Goal: Browse casually: Explore the website without a specific task or goal

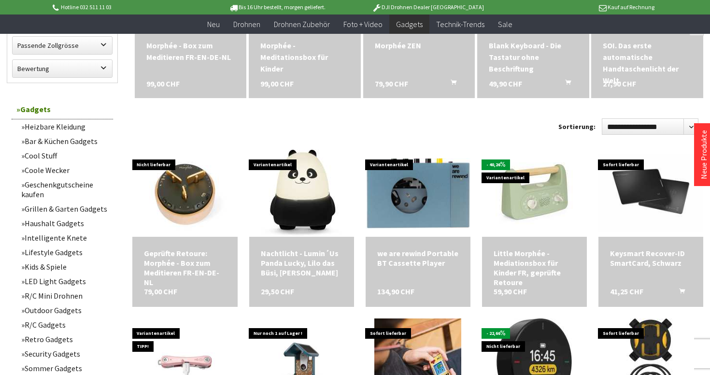
scroll to position [403, 0]
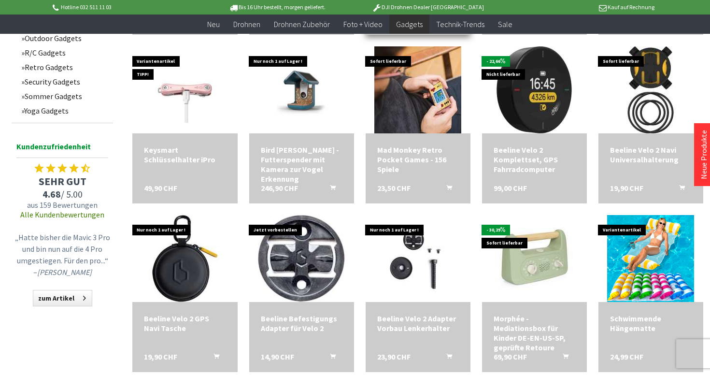
scroll to position [846, 0]
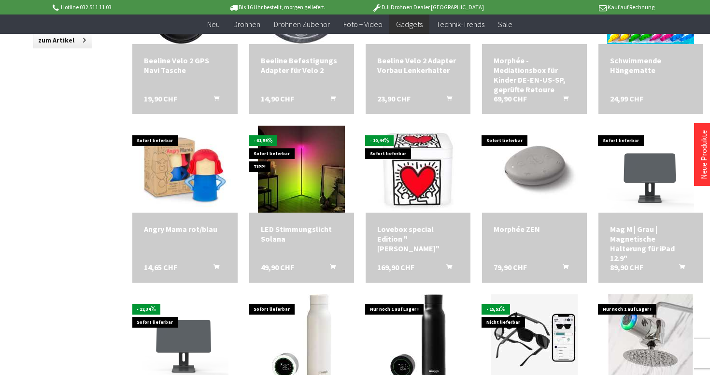
scroll to position [1107, 0]
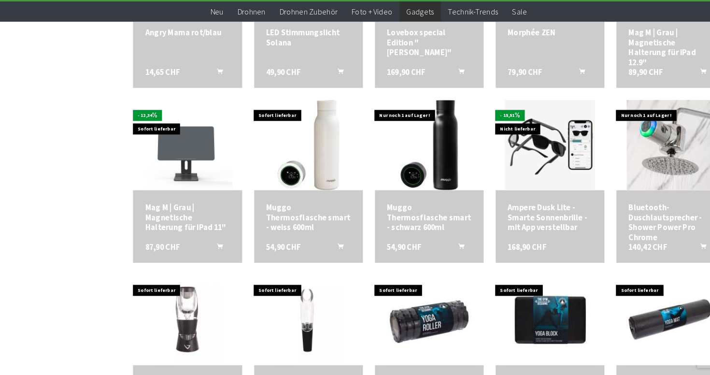
scroll to position [1125, 0]
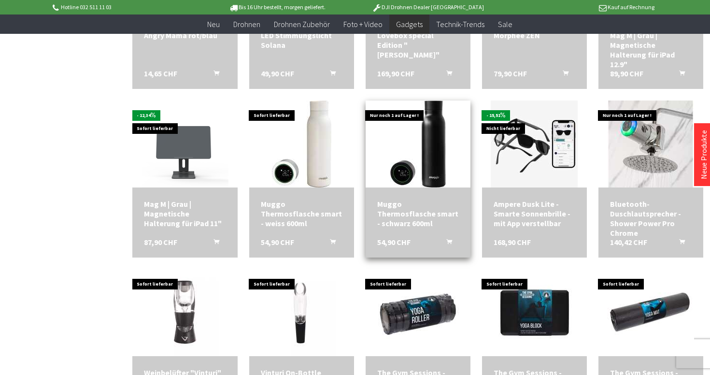
click at [447, 192] on div "Muggo Thermosflasche smart - schwarz 600ml 54,90 CHF In den Warenkorb" at bounding box center [418, 223] width 105 height 70
click at [419, 232] on div "Muggo Thermosflasche smart - schwarz 600ml 54,90 CHF In den Warenkorb" at bounding box center [418, 223] width 105 height 70
click at [411, 209] on div "Muggo Thermosflasche smart - schwarz 600ml" at bounding box center [418, 213] width 82 height 29
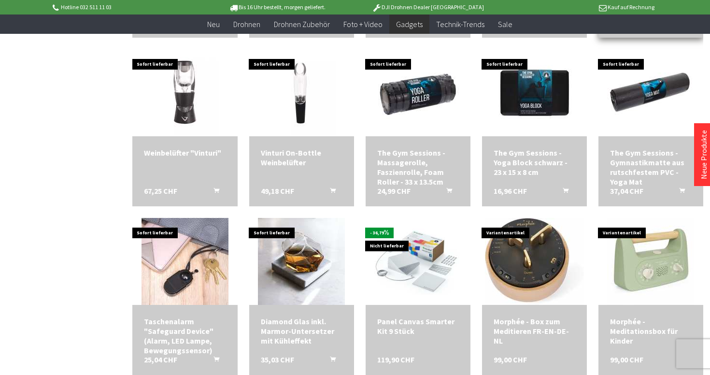
scroll to position [1344, 0]
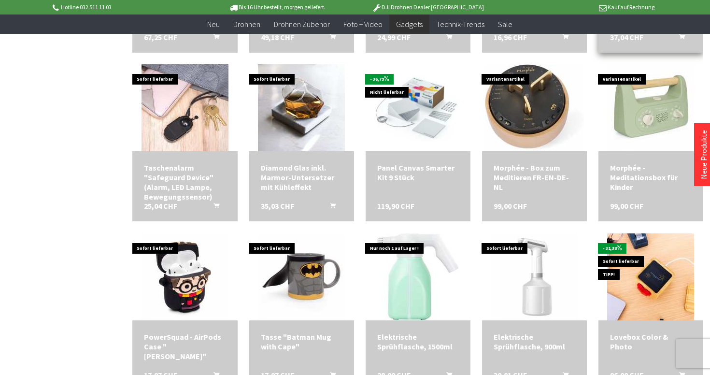
scroll to position [1610, 0]
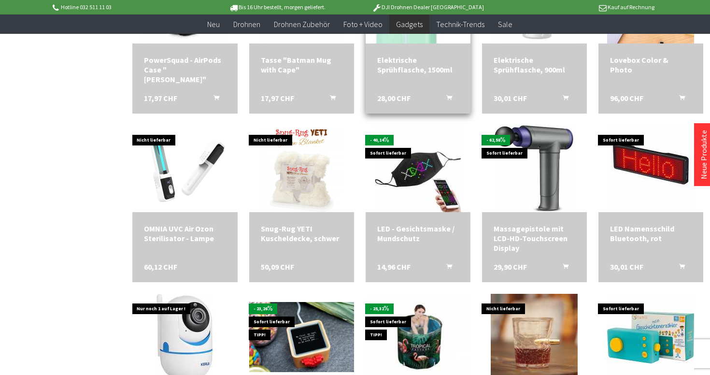
scroll to position [1796, 0]
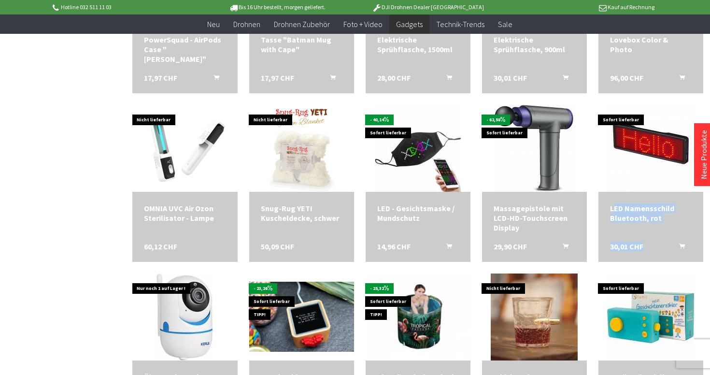
drag, startPoint x: 593, startPoint y: 210, endPoint x: 592, endPoint y: 223, distance: 13.1
click at [592, 223] on div "Sofort lieferbar LED Namensschild Bluetooth, rot 30,01 CHF In den Warenkorb" at bounding box center [645, 177] width 116 height 169
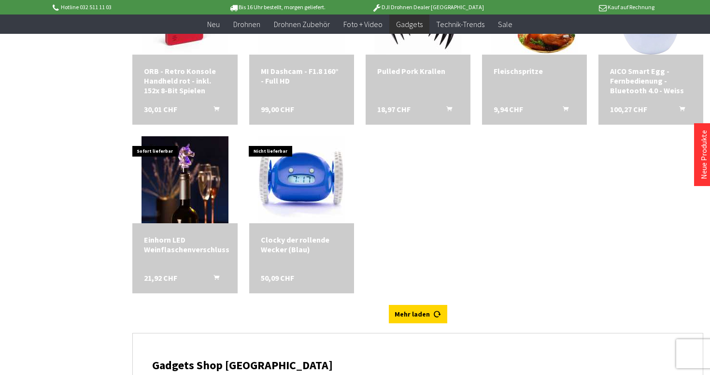
scroll to position [2778, 0]
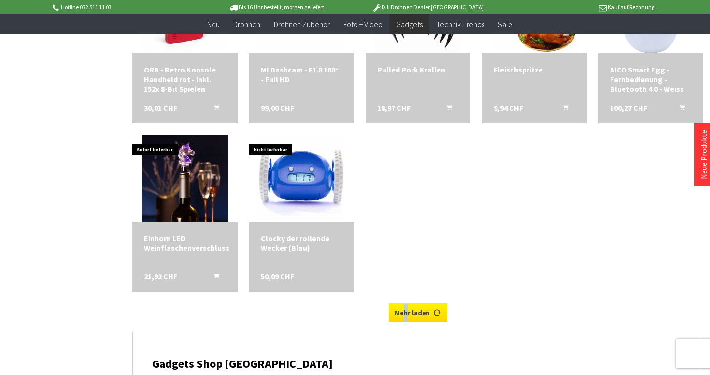
click at [406, 317] on link "Mehr laden" at bounding box center [418, 313] width 58 height 18
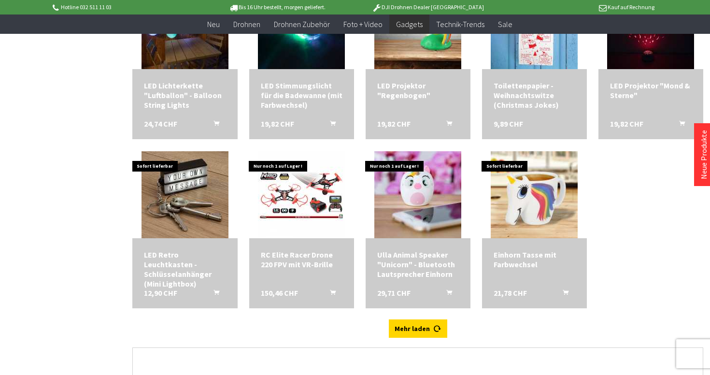
scroll to position [3121, 0]
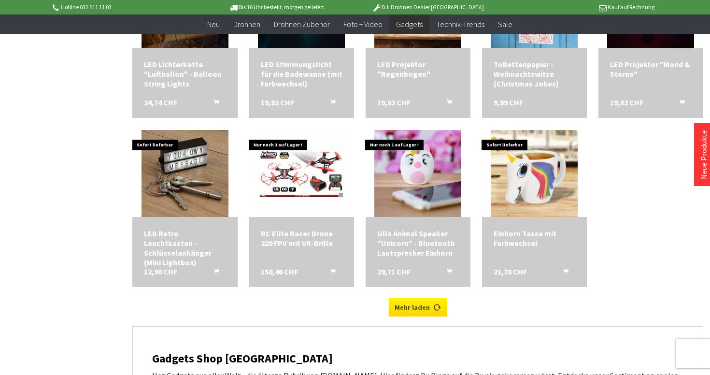
click at [415, 307] on link "Mehr laden" at bounding box center [418, 307] width 58 height 18
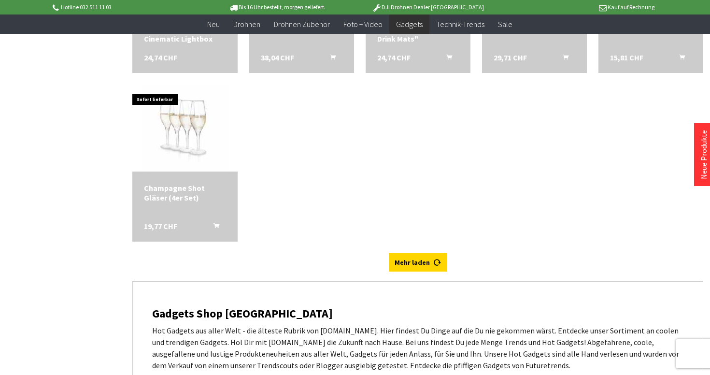
scroll to position [3710, 0]
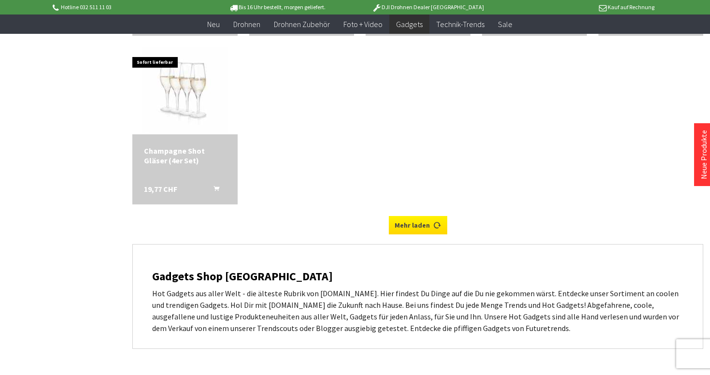
click at [407, 217] on link "Mehr laden" at bounding box center [418, 225] width 58 height 18
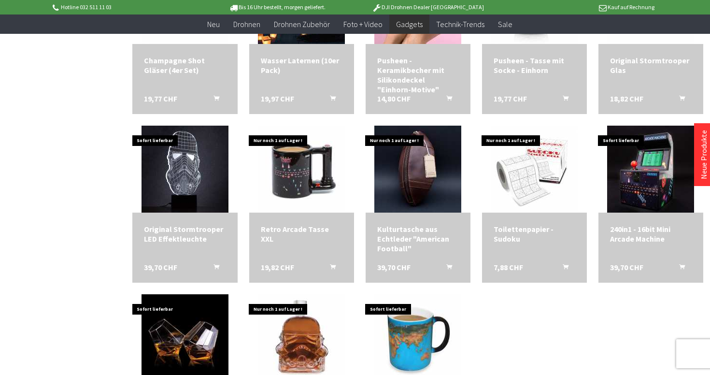
scroll to position [3986, 0]
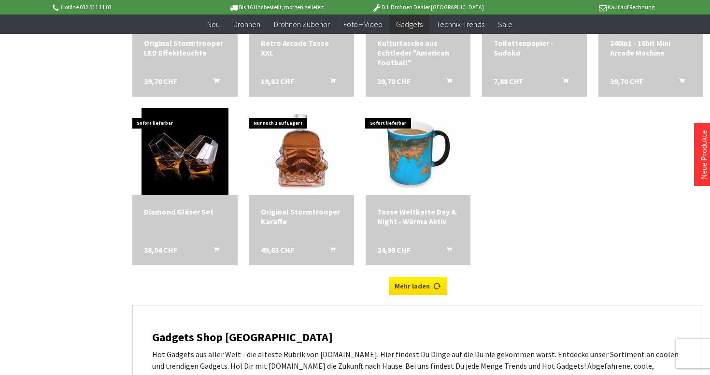
click at [407, 288] on link "Mehr laden" at bounding box center [418, 286] width 58 height 18
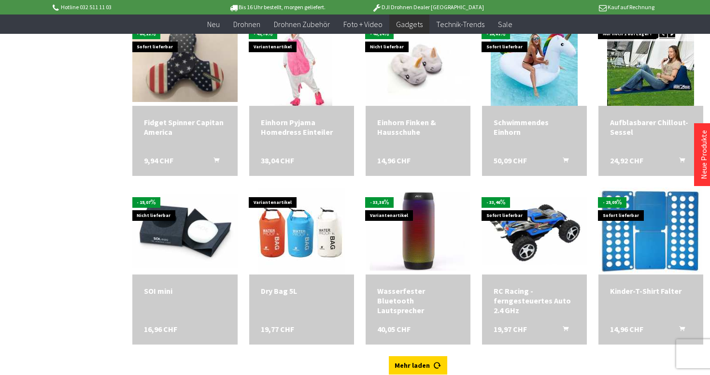
scroll to position [4573, 0]
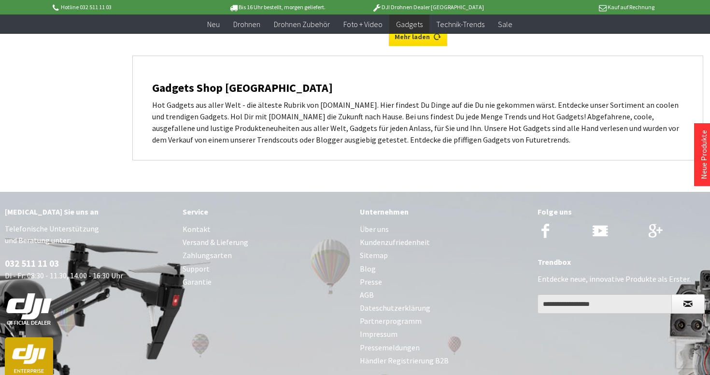
click at [429, 42] on link "Mehr laden" at bounding box center [418, 37] width 58 height 18
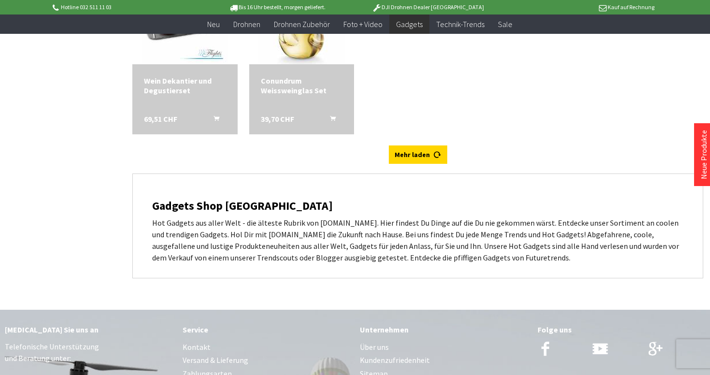
scroll to position [4882, 0]
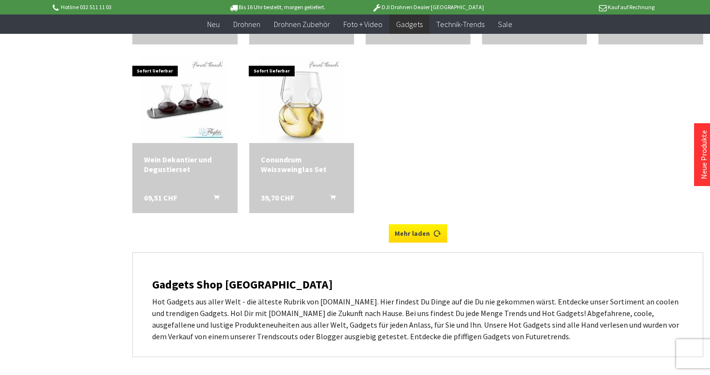
click at [401, 232] on link "Mehr laden" at bounding box center [418, 233] width 58 height 18
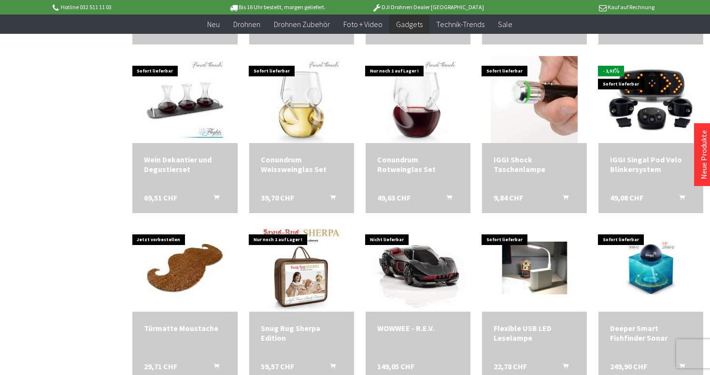
scroll to position [5180, 0]
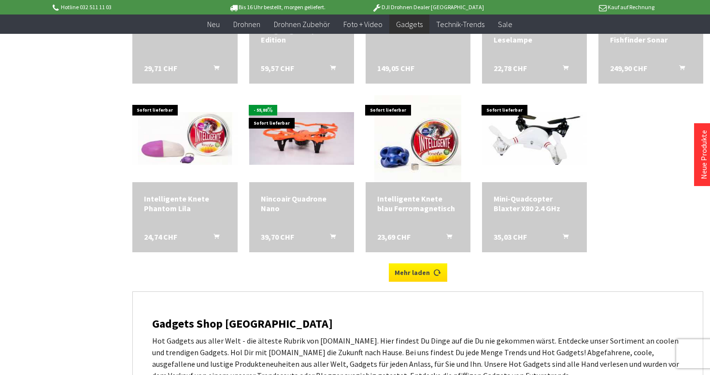
click at [429, 269] on link "Mehr laden" at bounding box center [418, 272] width 58 height 18
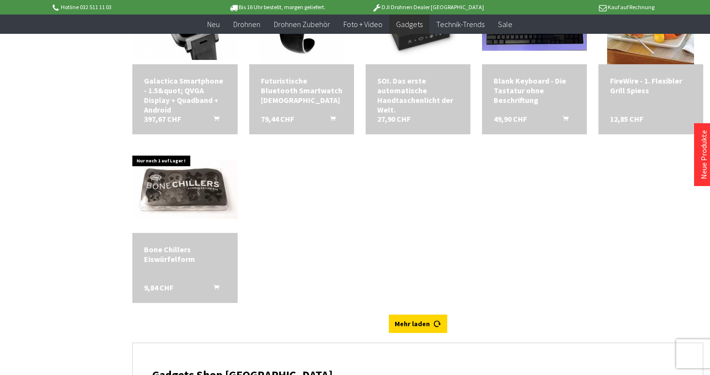
scroll to position [5636, 0]
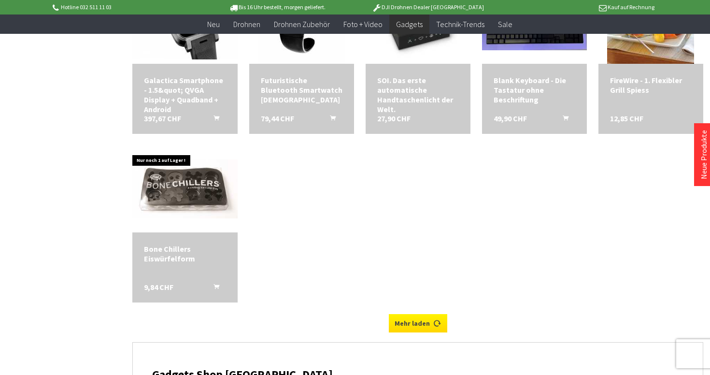
click at [401, 326] on link "Mehr laden" at bounding box center [418, 323] width 58 height 18
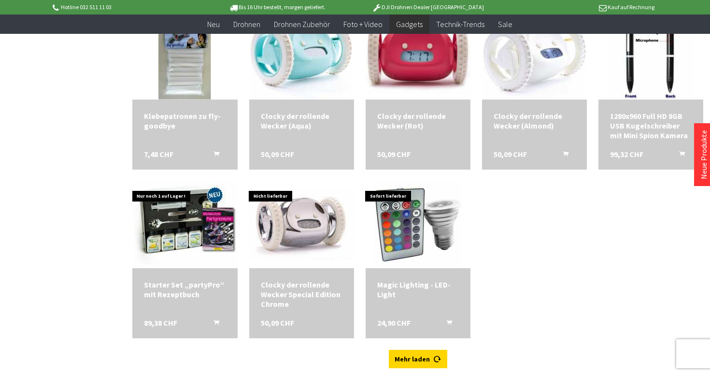
scroll to position [5995, 0]
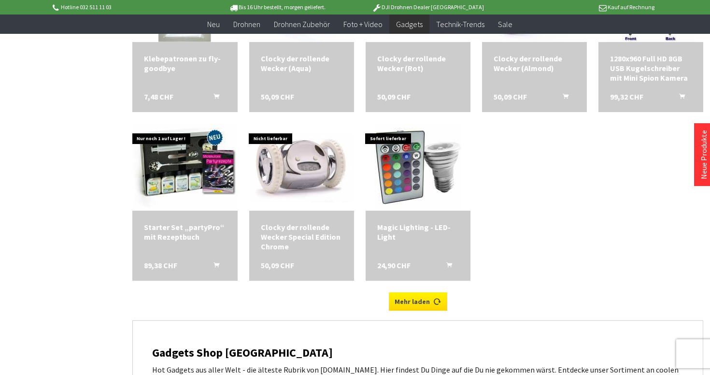
click at [424, 299] on link "Mehr laden" at bounding box center [418, 301] width 58 height 18
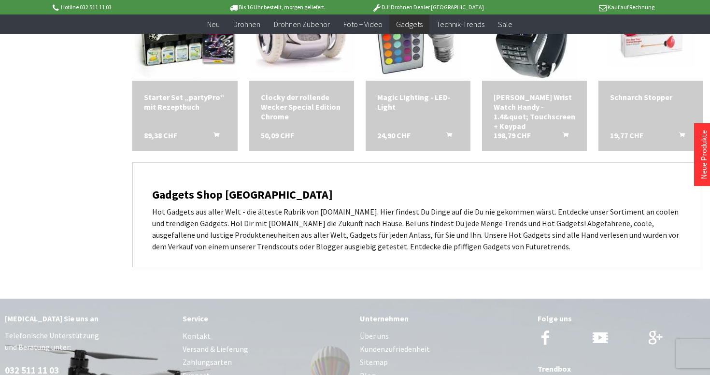
scroll to position [6336, 0]
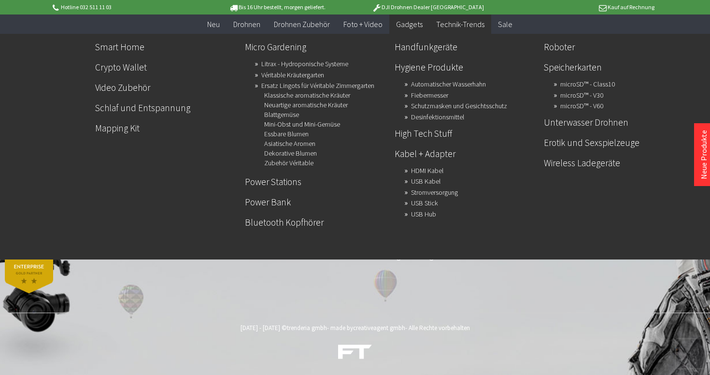
click at [452, 21] on span "Technik-Trends" at bounding box center [460, 24] width 48 height 10
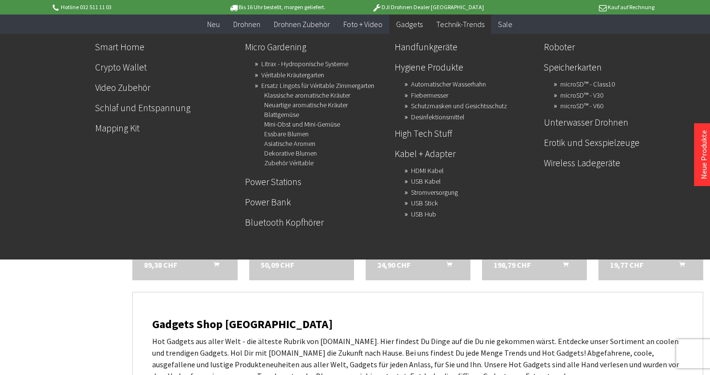
scroll to position [5637, 0]
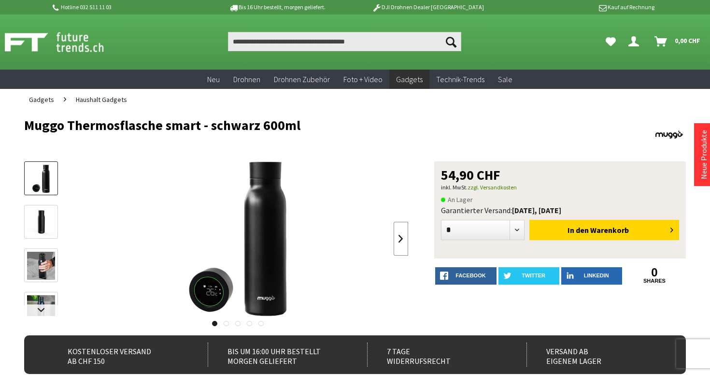
click at [394, 239] on link at bounding box center [401, 239] width 14 height 34
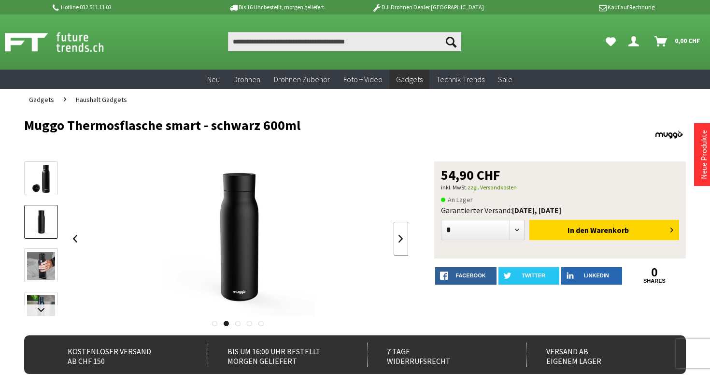
click at [394, 239] on link at bounding box center [401, 239] width 14 height 34
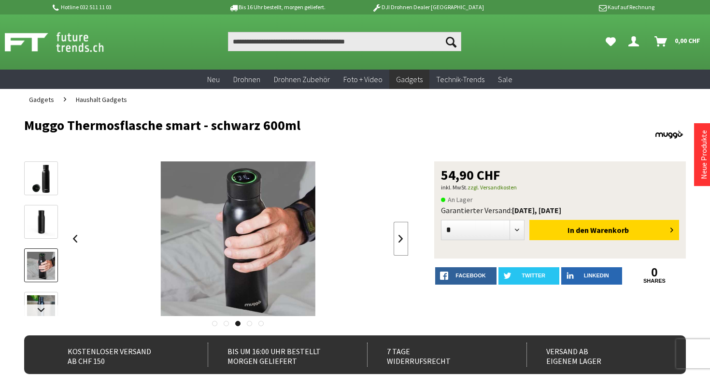
click at [394, 239] on link at bounding box center [401, 239] width 14 height 34
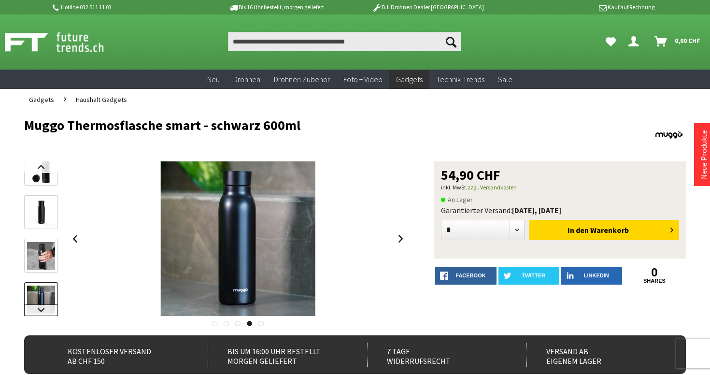
click at [41, 307] on link at bounding box center [41, 310] width 34 height 12
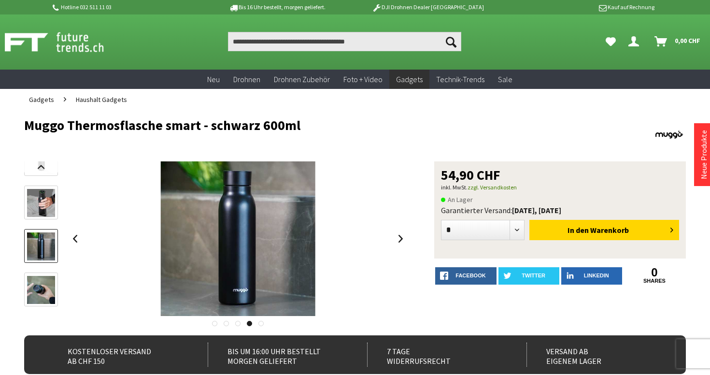
click at [41, 299] on img at bounding box center [41, 290] width 28 height 28
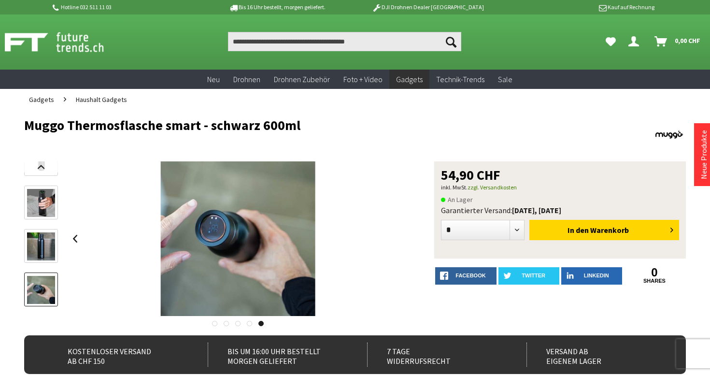
click at [40, 305] on link at bounding box center [41, 290] width 34 height 34
click at [38, 162] on link at bounding box center [41, 167] width 34 height 12
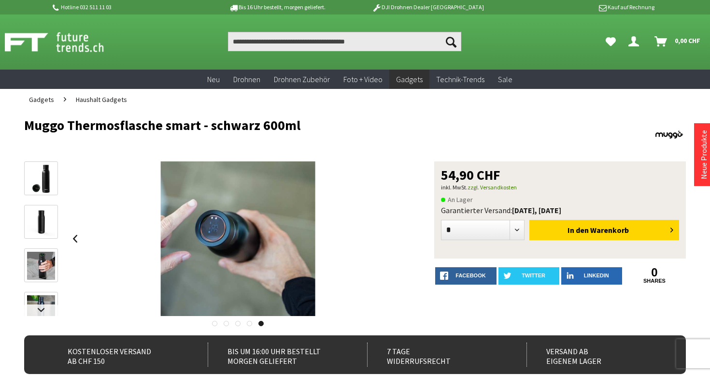
click at [39, 165] on img at bounding box center [41, 179] width 18 height 28
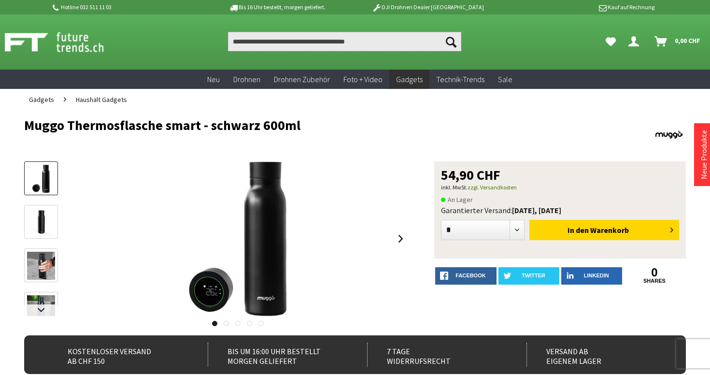
click at [40, 208] on img at bounding box center [41, 222] width 28 height 28
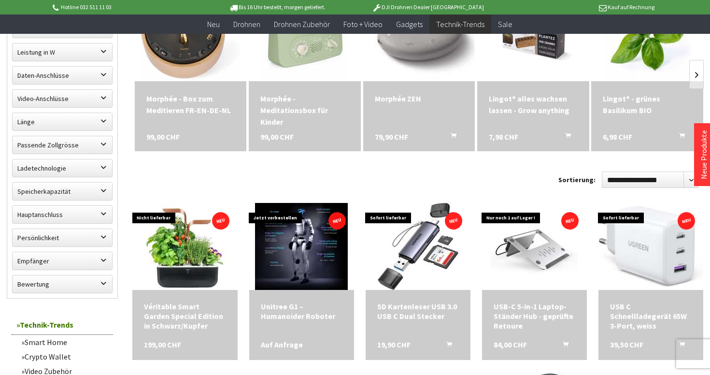
scroll to position [380, 0]
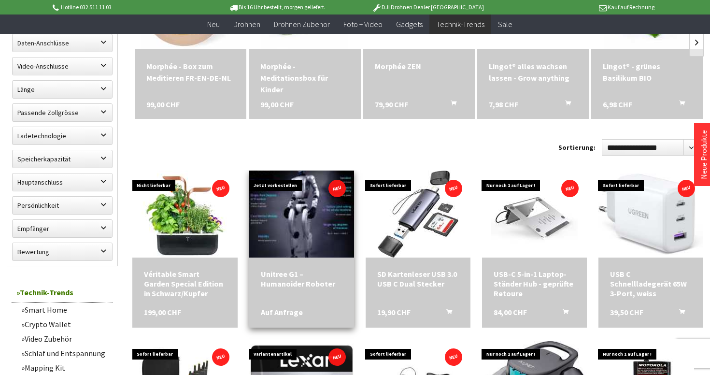
click at [314, 227] on img at bounding box center [302, 214] width 130 height 122
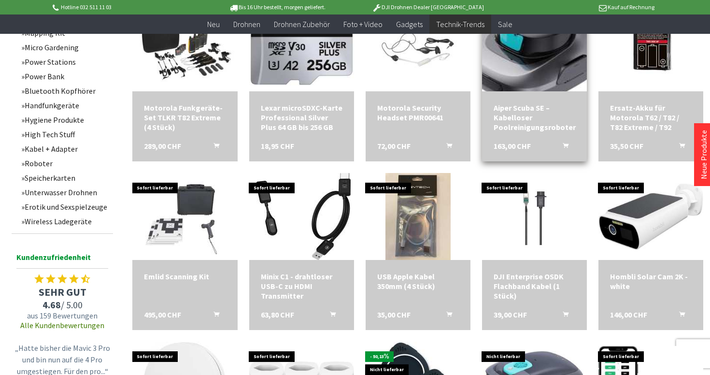
scroll to position [716, 0]
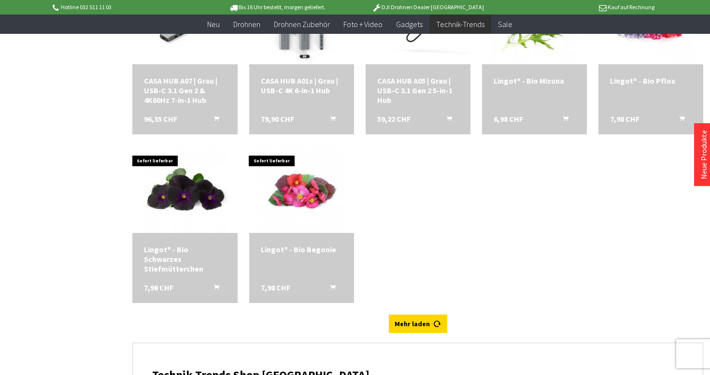
scroll to position [2769, 0]
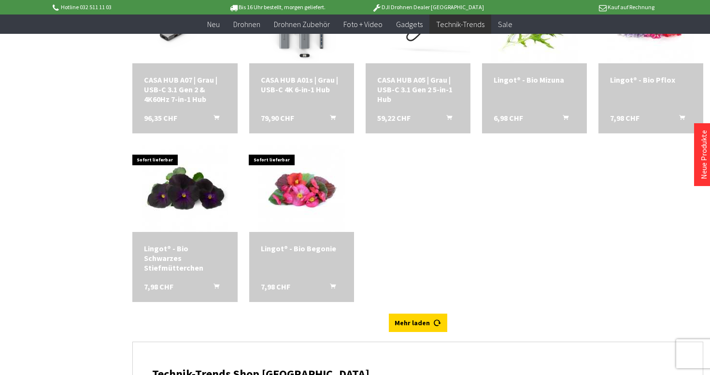
click at [428, 320] on link "Mehr laden" at bounding box center [418, 323] width 58 height 18
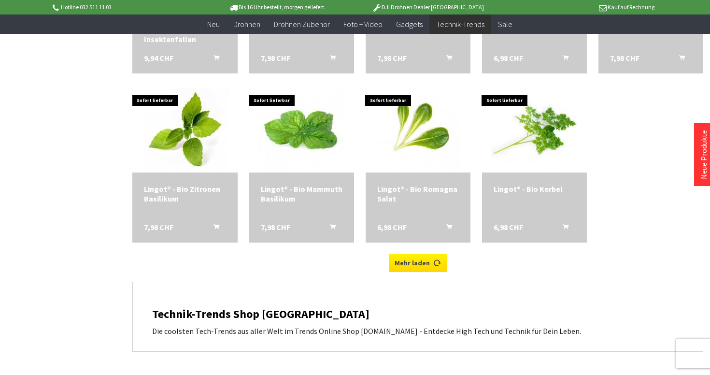
scroll to position [3163, 0]
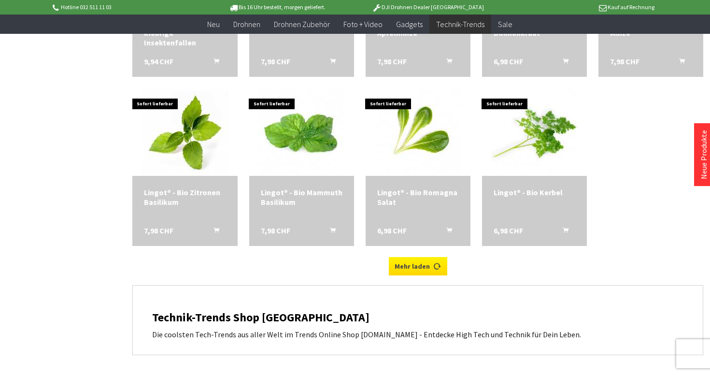
click at [412, 264] on link "Mehr laden" at bounding box center [418, 266] width 58 height 18
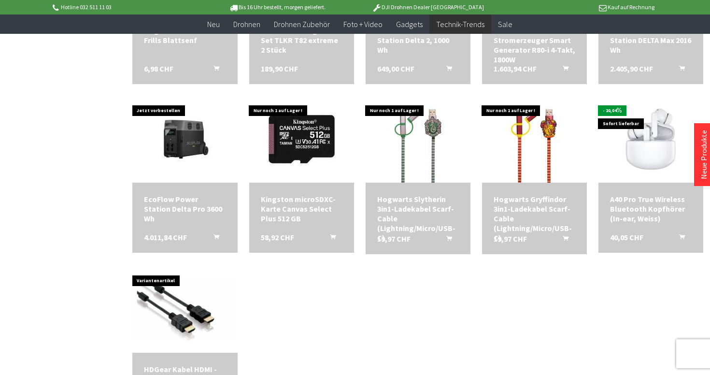
scroll to position [3626, 0]
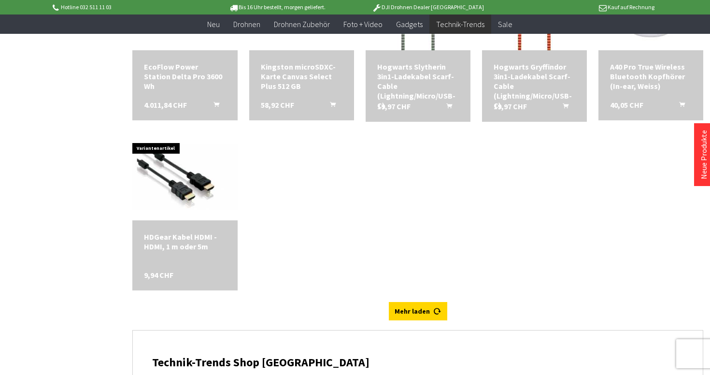
click at [417, 302] on link "Mehr laden" at bounding box center [418, 311] width 58 height 18
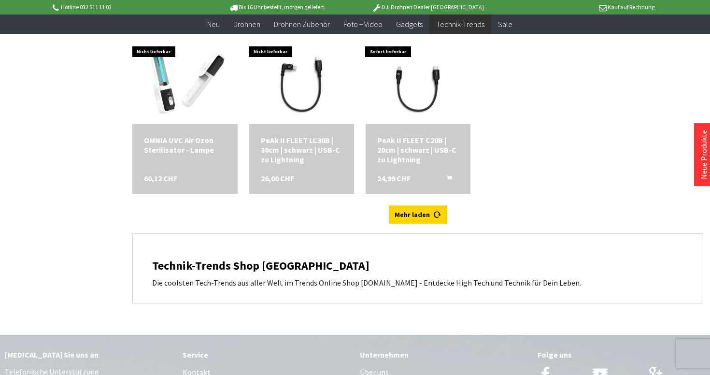
scroll to position [4068, 0]
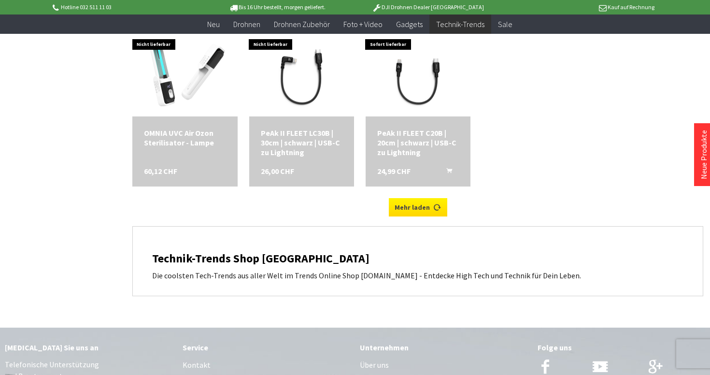
click at [400, 209] on link "Mehr laden" at bounding box center [418, 207] width 58 height 18
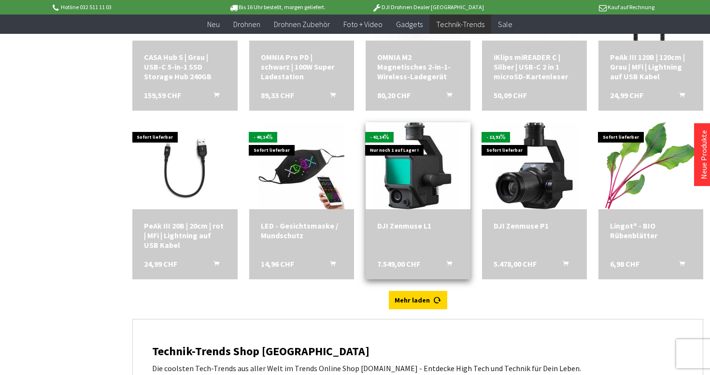
scroll to position [4313, 0]
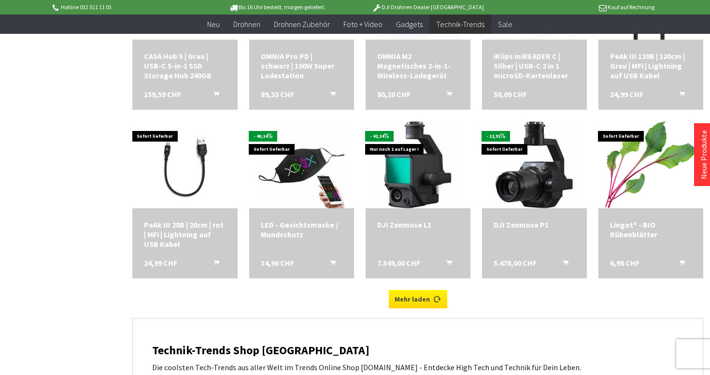
click at [420, 294] on link "Mehr laden" at bounding box center [418, 299] width 58 height 18
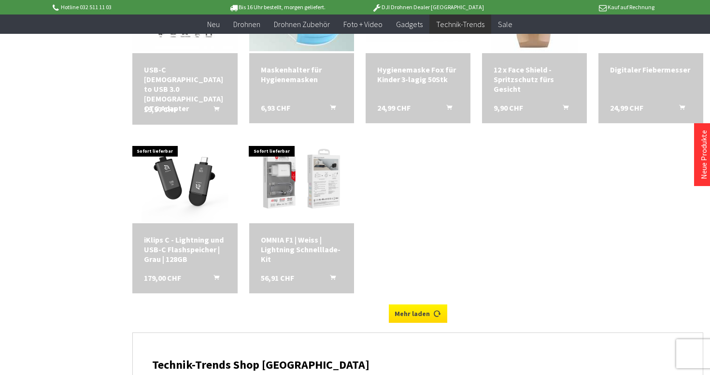
scroll to position [4807, 0]
click at [425, 314] on link "Mehr laden" at bounding box center [418, 313] width 58 height 18
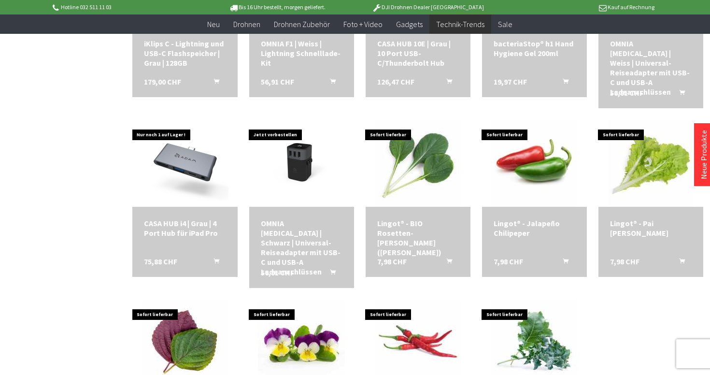
scroll to position [5335, 0]
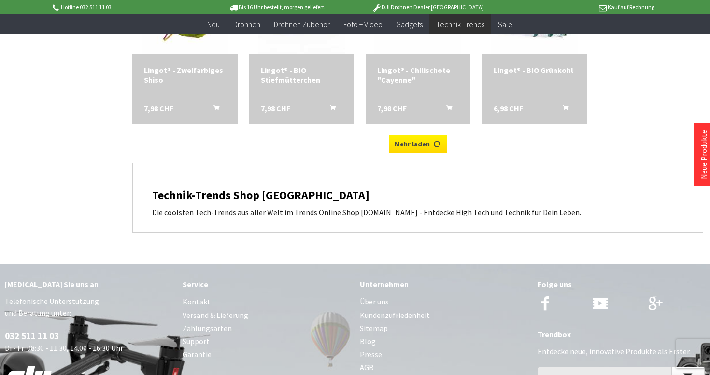
click at [413, 135] on link "Mehr laden" at bounding box center [418, 144] width 58 height 18
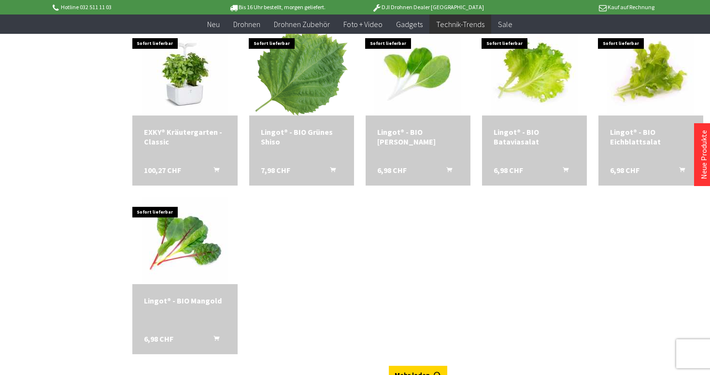
scroll to position [5829, 0]
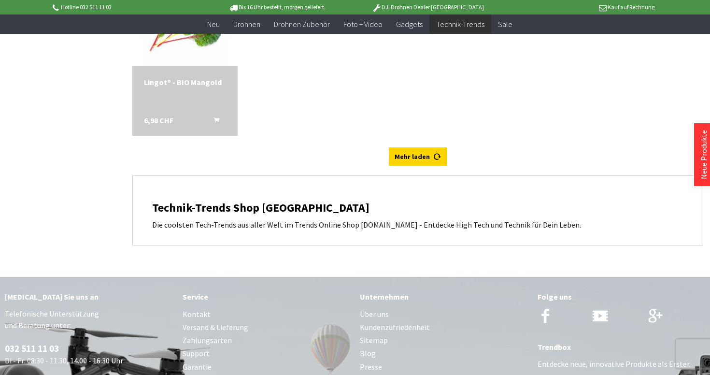
click at [411, 176] on div "Technik-Trends Shop Schweiz Die coolsten Tech-Trends aus aller Welt im Trends O…" at bounding box center [418, 210] width 570 height 69
click at [411, 147] on link "Mehr laden" at bounding box center [418, 156] width 58 height 18
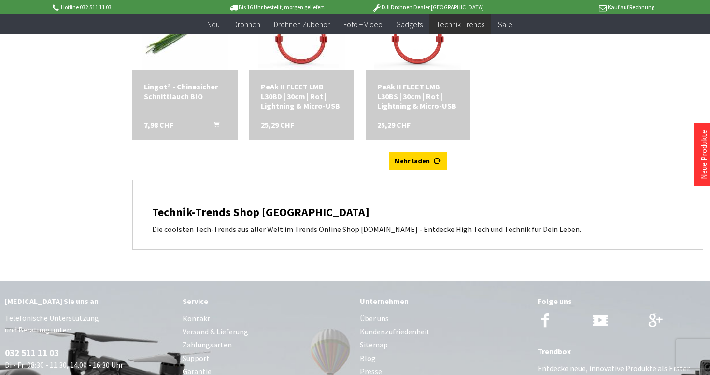
scroll to position [6161, 0]
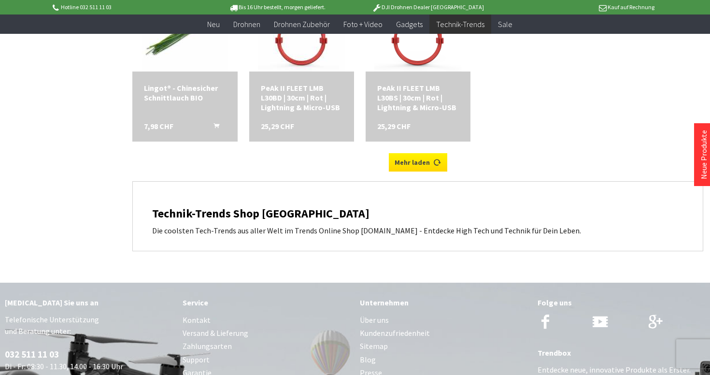
click at [411, 153] on link "Mehr laden" at bounding box center [418, 162] width 58 height 18
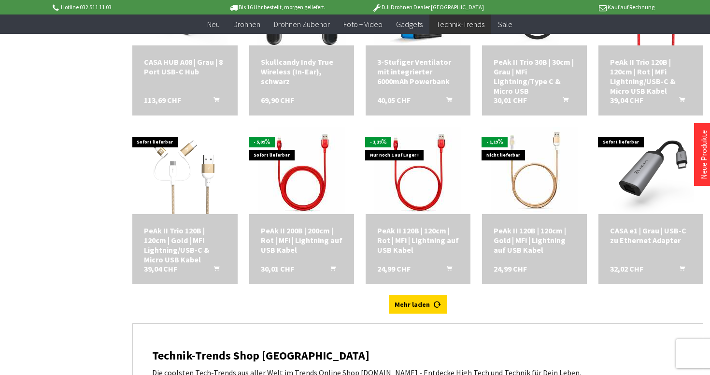
scroll to position [6381, 0]
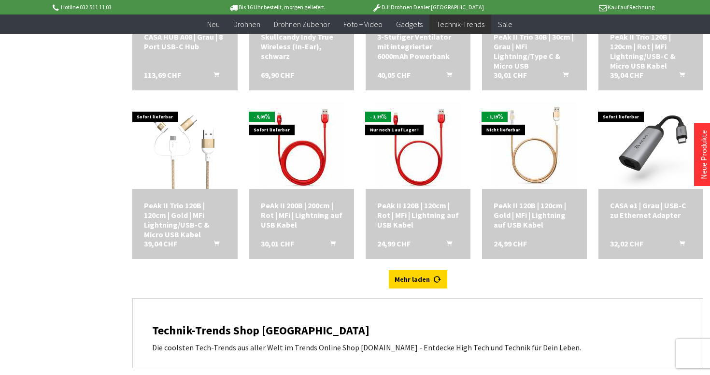
click at [418, 270] on div "Mehr laden" at bounding box center [417, 284] width 571 height 28
click at [423, 270] on link "Mehr laden" at bounding box center [418, 279] width 58 height 18
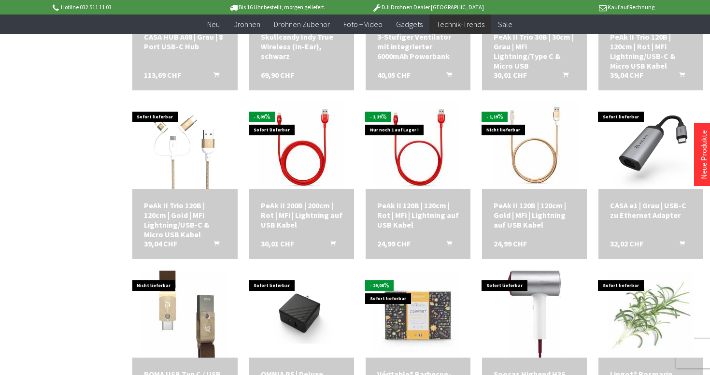
scroll to position [6900, 0]
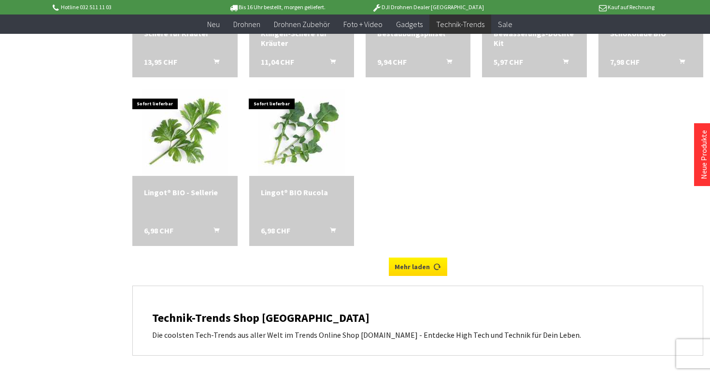
click at [429, 258] on link "Mehr laden" at bounding box center [418, 267] width 58 height 18
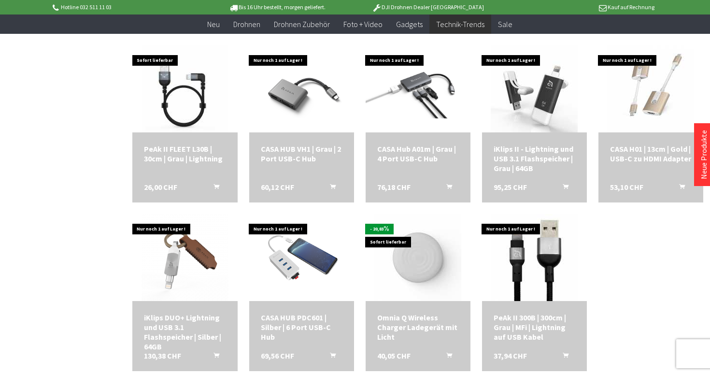
scroll to position [7191, 0]
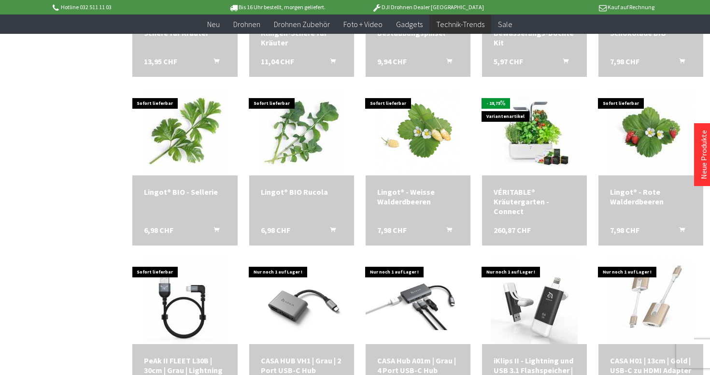
scroll to position [6382, 0]
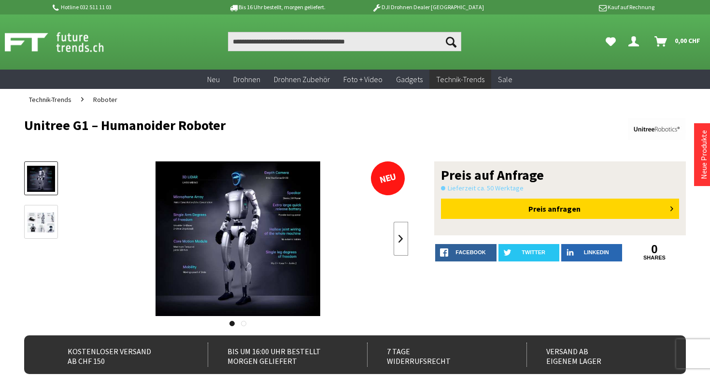
click at [402, 240] on link at bounding box center [401, 239] width 14 height 34
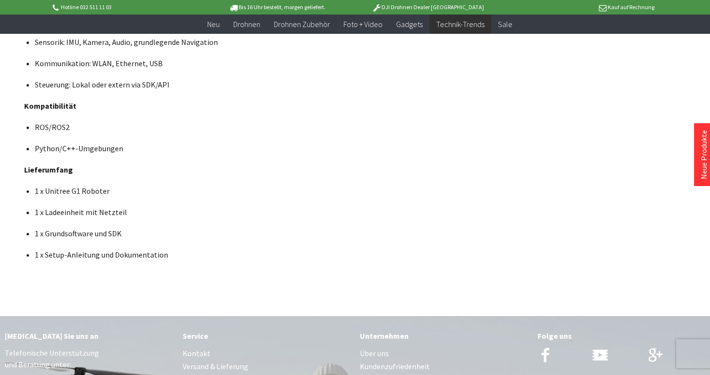
scroll to position [1193, 0]
